Goal: Task Accomplishment & Management: Manage account settings

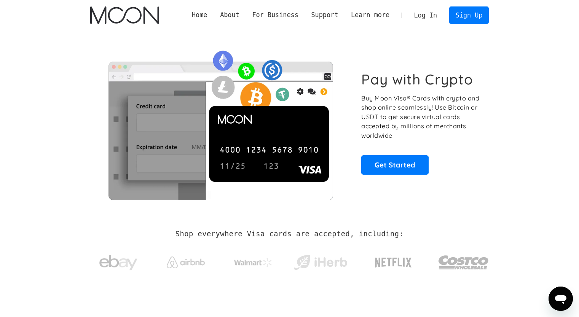
click at [429, 15] on link "Log In" at bounding box center [426, 15] width 36 height 17
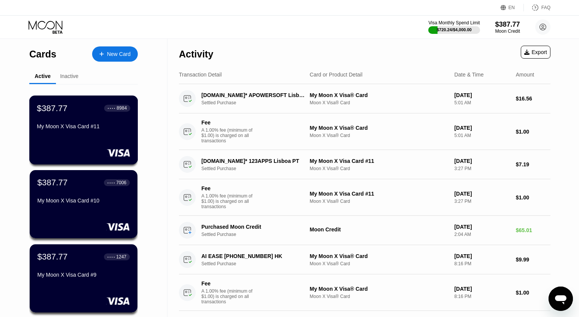
click at [104, 132] on div "My Moon X Visa Card #11" at bounding box center [83, 127] width 93 height 9
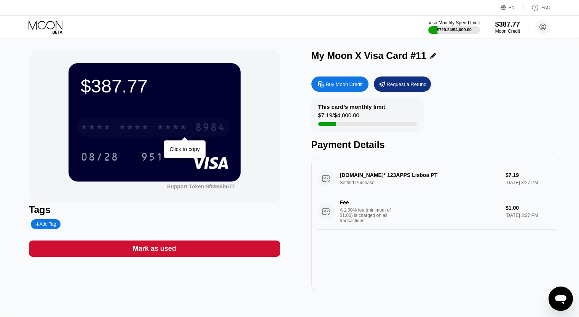
click at [185, 122] on div "* * * * * * * * * * * * 8984" at bounding box center [153, 127] width 154 height 19
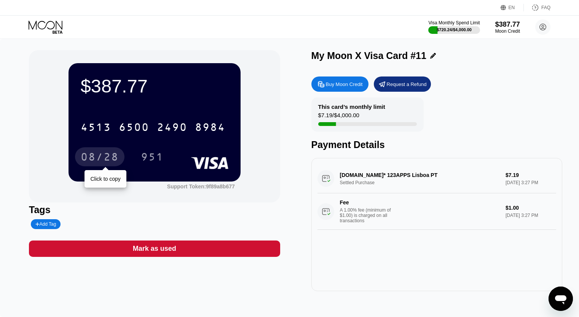
click at [108, 155] on div "08/28" at bounding box center [100, 158] width 38 height 12
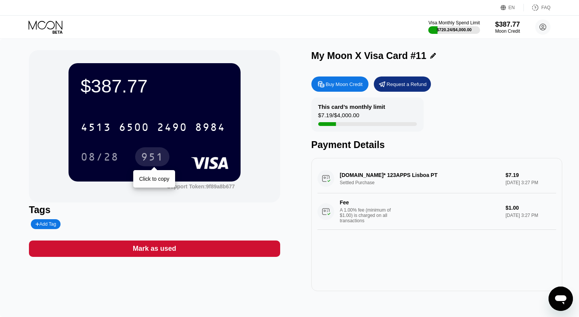
click at [153, 158] on div "951" at bounding box center [152, 158] width 23 height 12
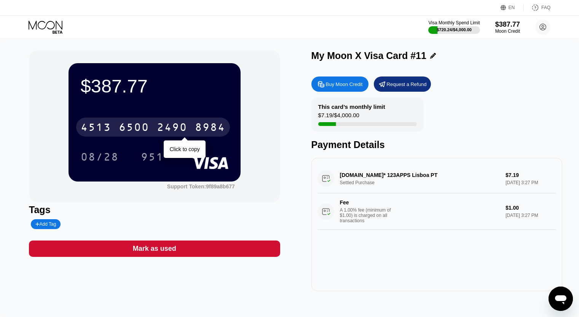
click at [160, 127] on div "2490" at bounding box center [172, 128] width 30 height 12
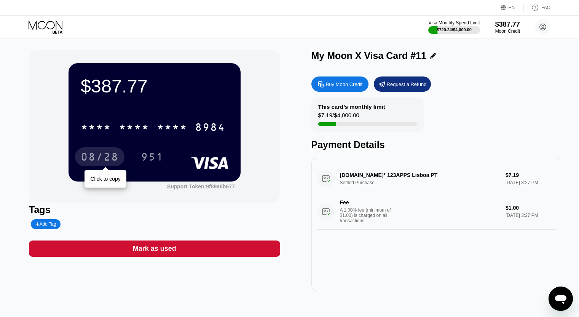
click at [101, 156] on div "08/28" at bounding box center [100, 158] width 38 height 12
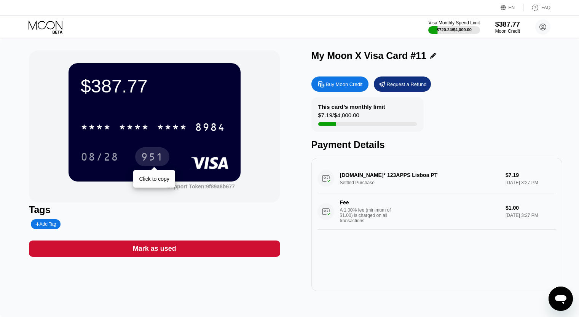
click at [158, 156] on div "951" at bounding box center [152, 158] width 23 height 12
click at [55, 23] on icon at bounding box center [46, 27] width 35 height 13
